Goal: Transaction & Acquisition: Purchase product/service

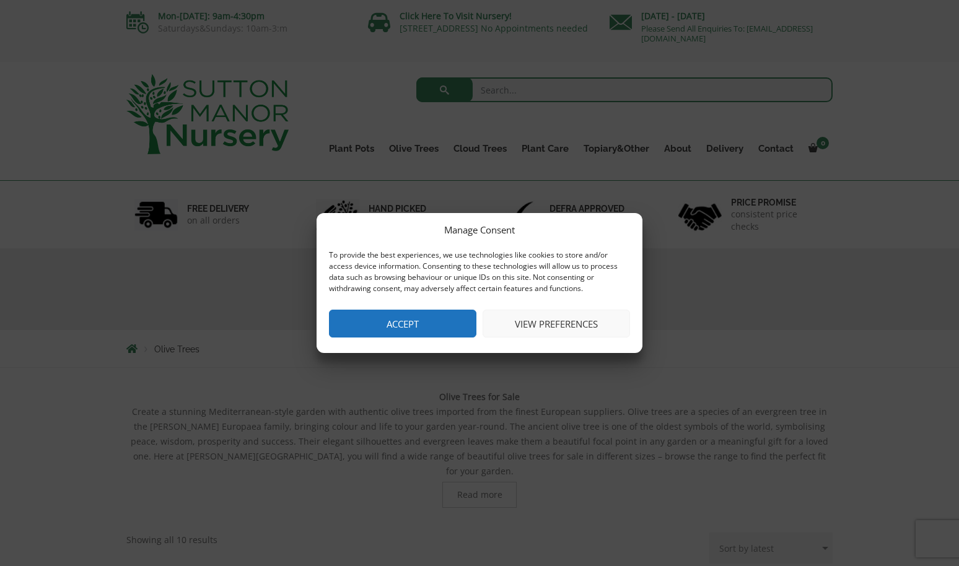
click at [388, 332] on button "Accept" at bounding box center [402, 324] width 147 height 28
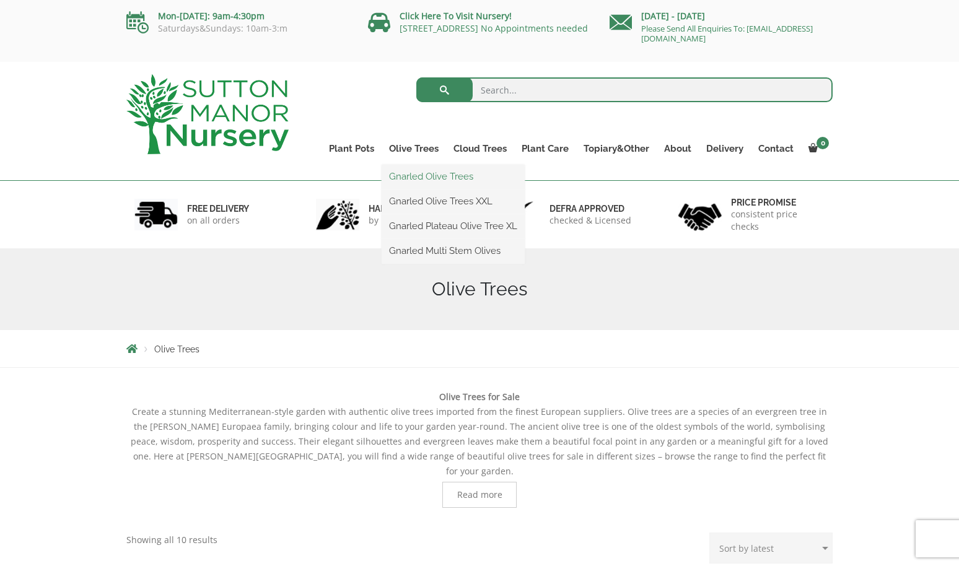
click at [419, 176] on link "Gnarled Olive Trees" at bounding box center [452, 176] width 143 height 19
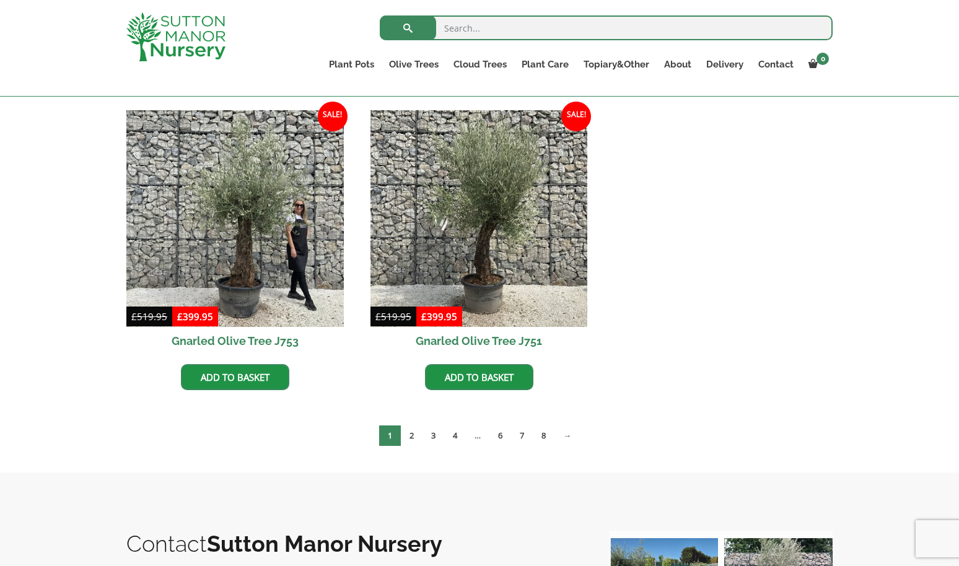
scroll to position [1225, 0]
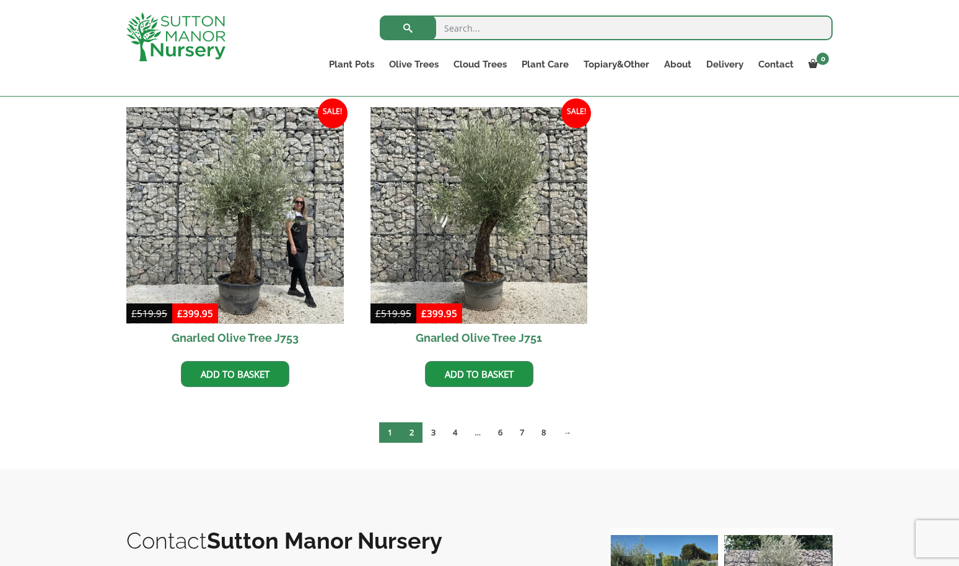
click at [409, 434] on link "2" at bounding box center [412, 432] width 22 height 20
